Goal: Navigation & Orientation: Go to known website

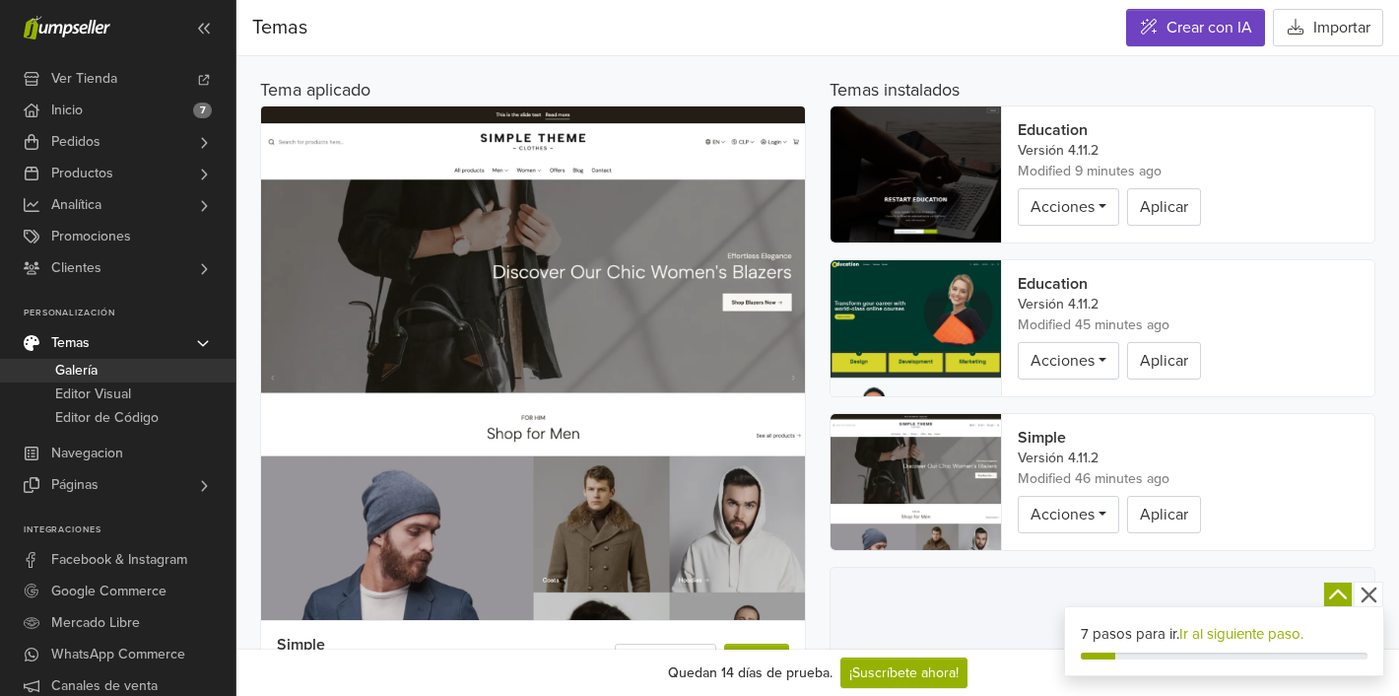
click at [1018, 610] on div at bounding box center [1103, 635] width 546 height 138
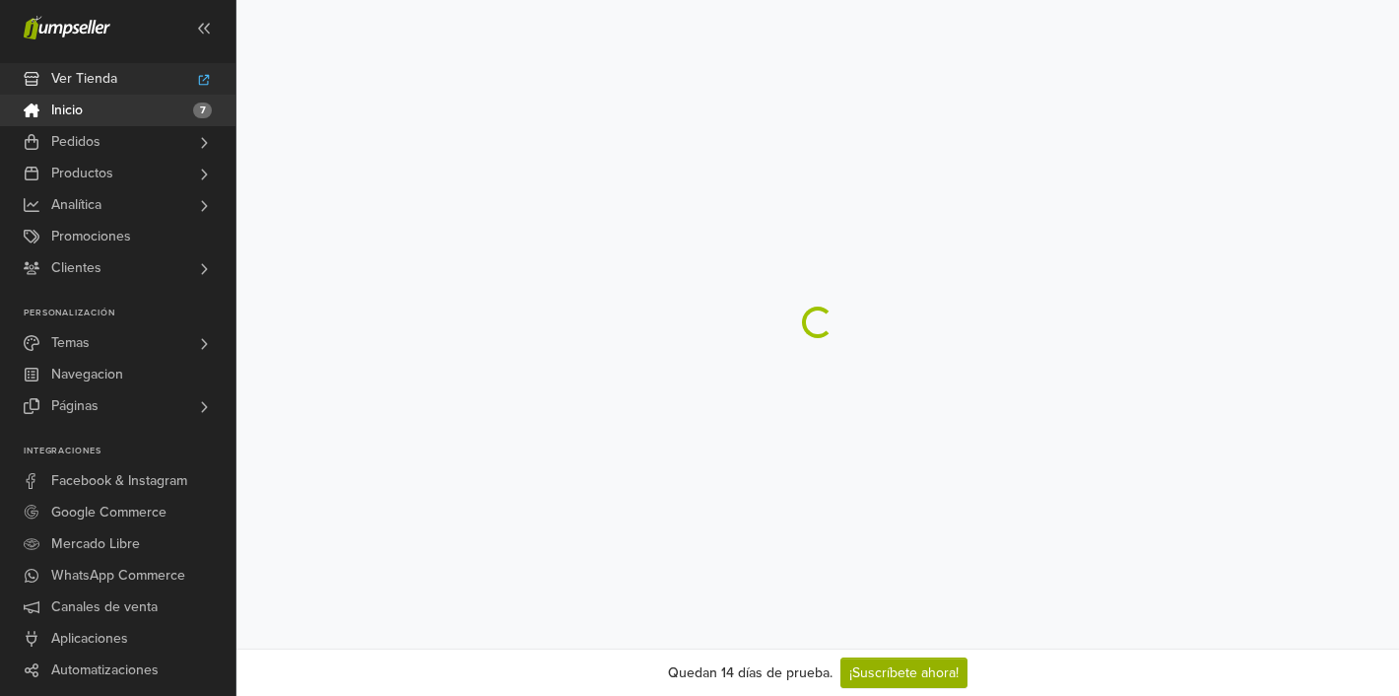
click at [128, 84] on link "Ver Tienda" at bounding box center [117, 79] width 235 height 32
